Goal: Transaction & Acquisition: Subscribe to service/newsletter

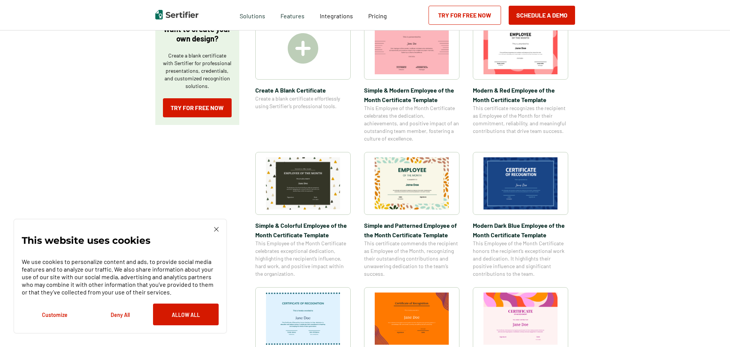
scroll to position [153, 0]
click at [302, 49] on img at bounding box center [303, 48] width 31 height 31
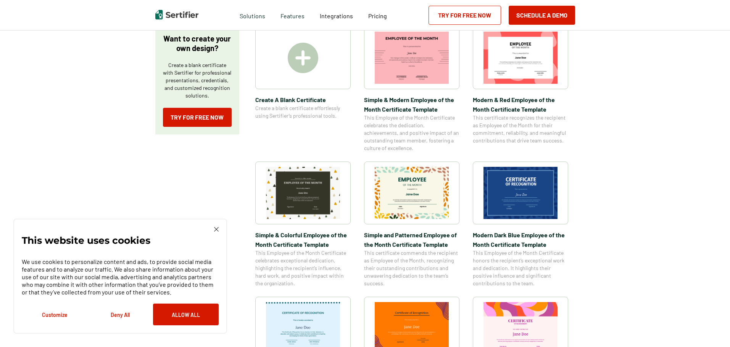
scroll to position [114, 0]
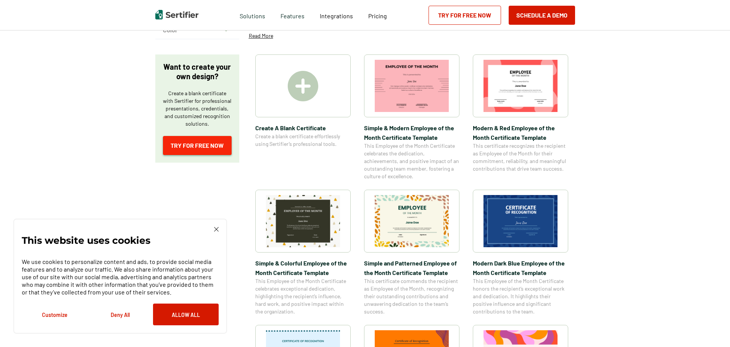
click at [205, 150] on link "Try for Free Now" at bounding box center [197, 145] width 69 height 19
